Goal: Navigation & Orientation: Find specific page/section

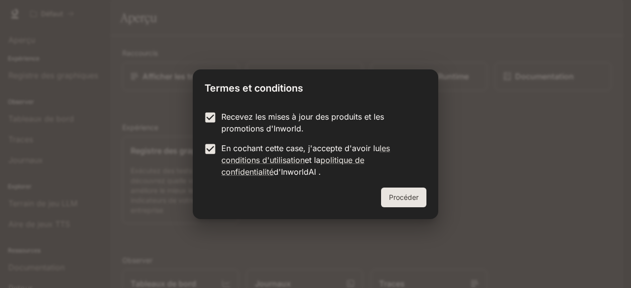
click at [412, 192] on font "Procéder" at bounding box center [404, 197] width 30 height 12
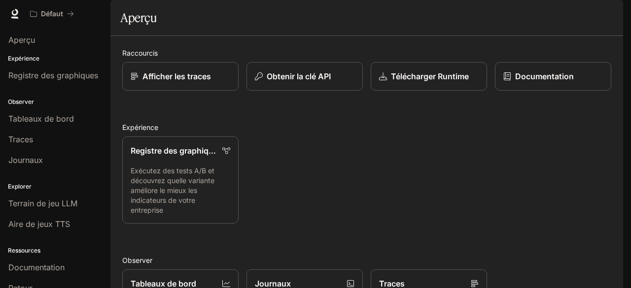
scroll to position [8, 0]
click at [189, 161] on link "Registre des graphiques Exécutez des tests A/B et découvrez quelle variante amé…" at bounding box center [180, 180] width 117 height 88
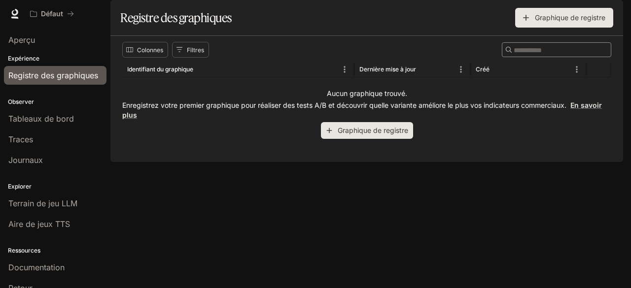
click at [374, 135] on font "Graphique de registre" at bounding box center [373, 130] width 70 height 8
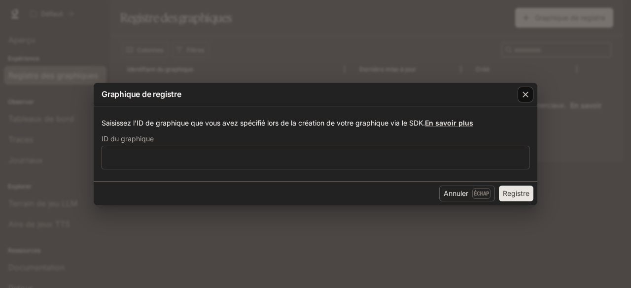
click at [521, 94] on icon "button" at bounding box center [525, 95] width 10 height 10
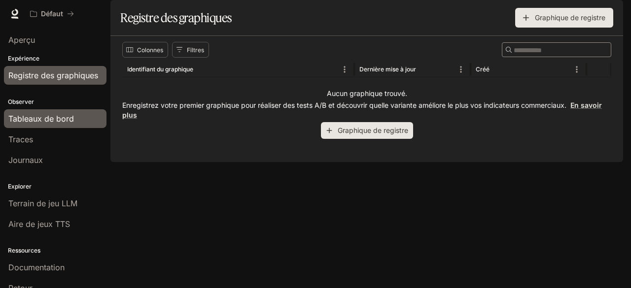
click at [75, 127] on link "Tableaux de bord" at bounding box center [55, 118] width 102 height 19
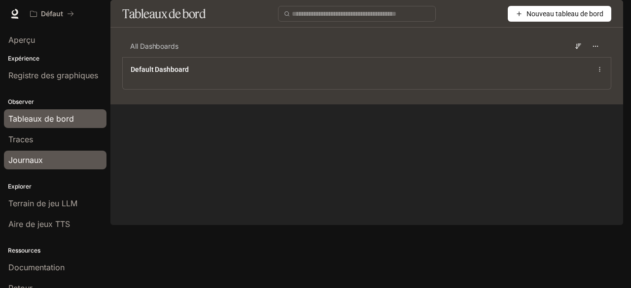
click at [71, 154] on div "Journaux" at bounding box center [55, 160] width 94 height 12
